Goal: Navigation & Orientation: Understand site structure

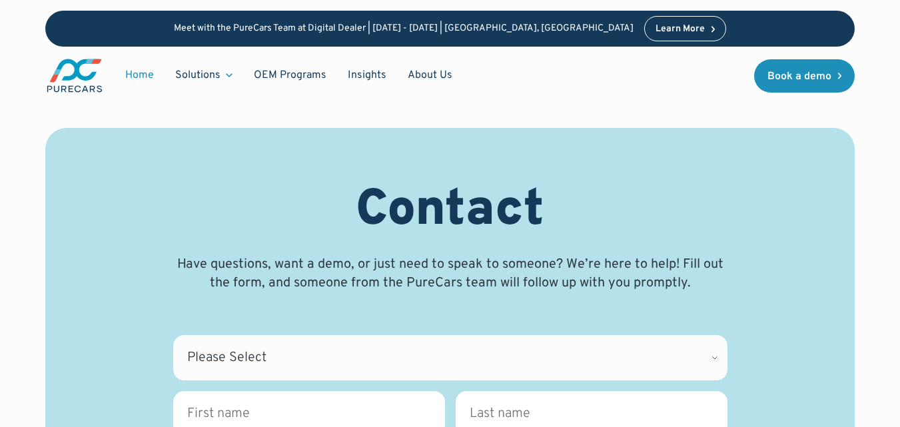
click at [145, 77] on link "Home" at bounding box center [140, 75] width 50 height 25
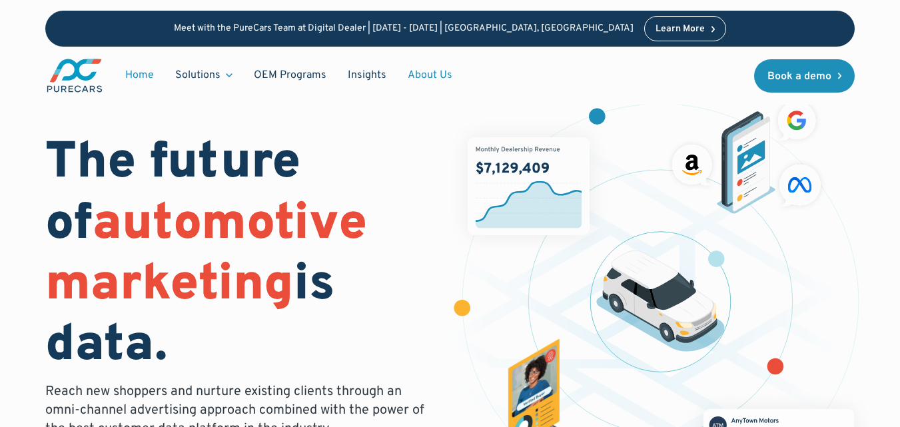
click at [436, 78] on link "About Us" at bounding box center [430, 75] width 66 height 25
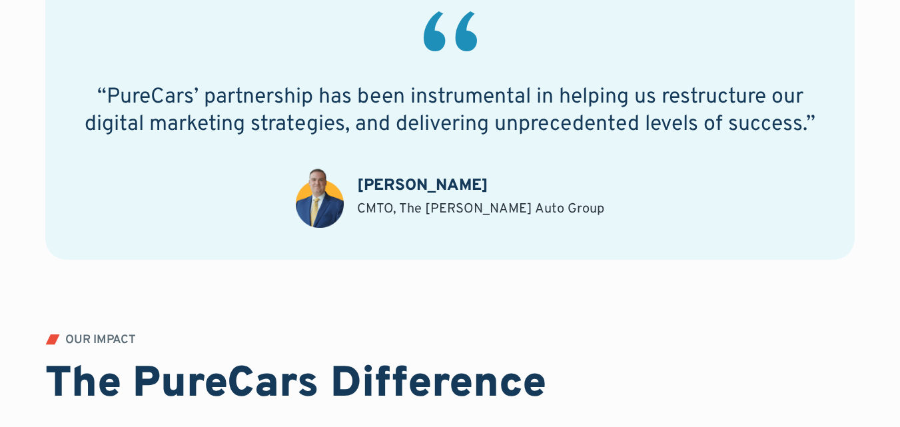
scroll to position [1132, 0]
